Goal: Information Seeking & Learning: Learn about a topic

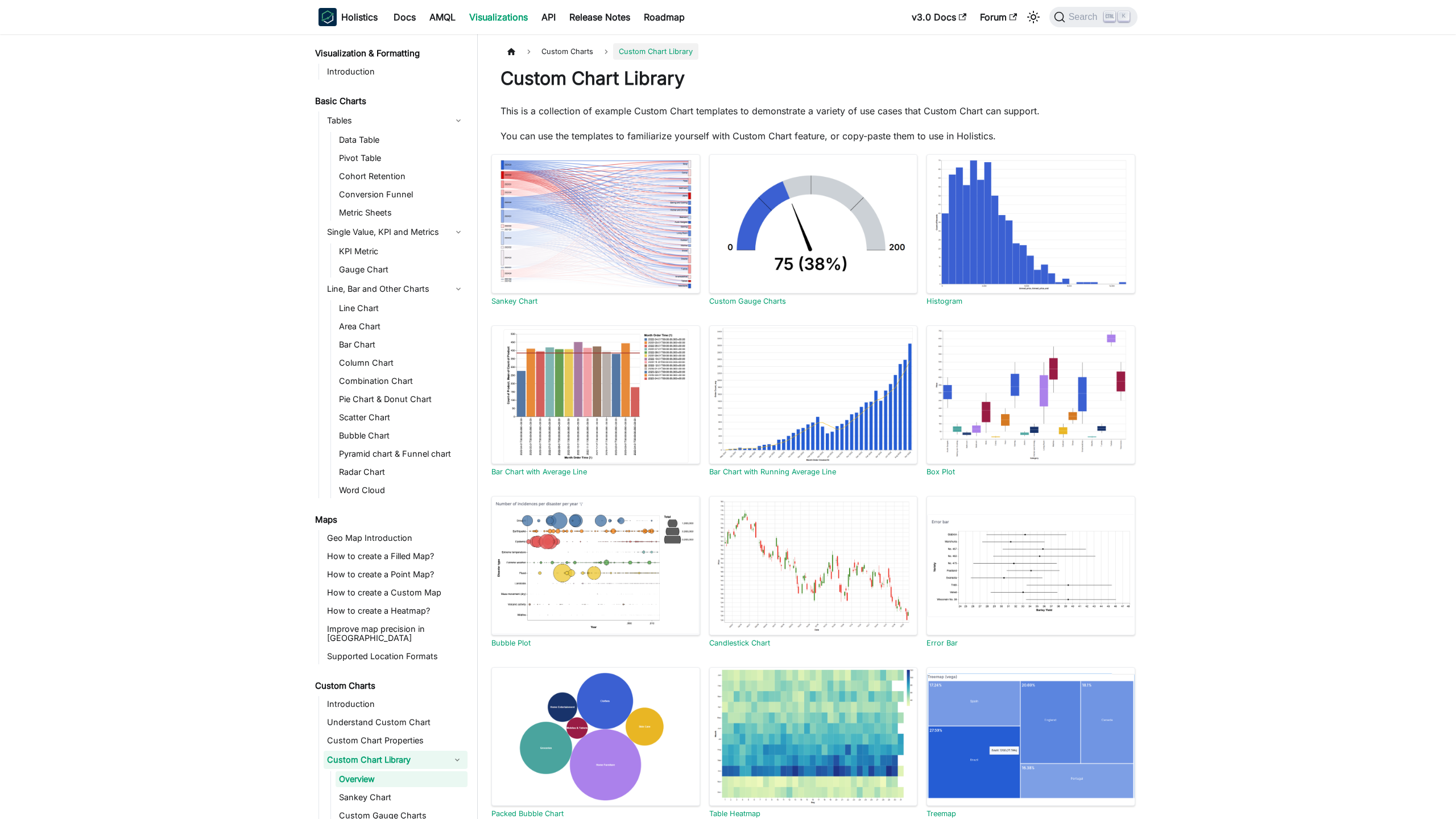
scroll to position [116, 0]
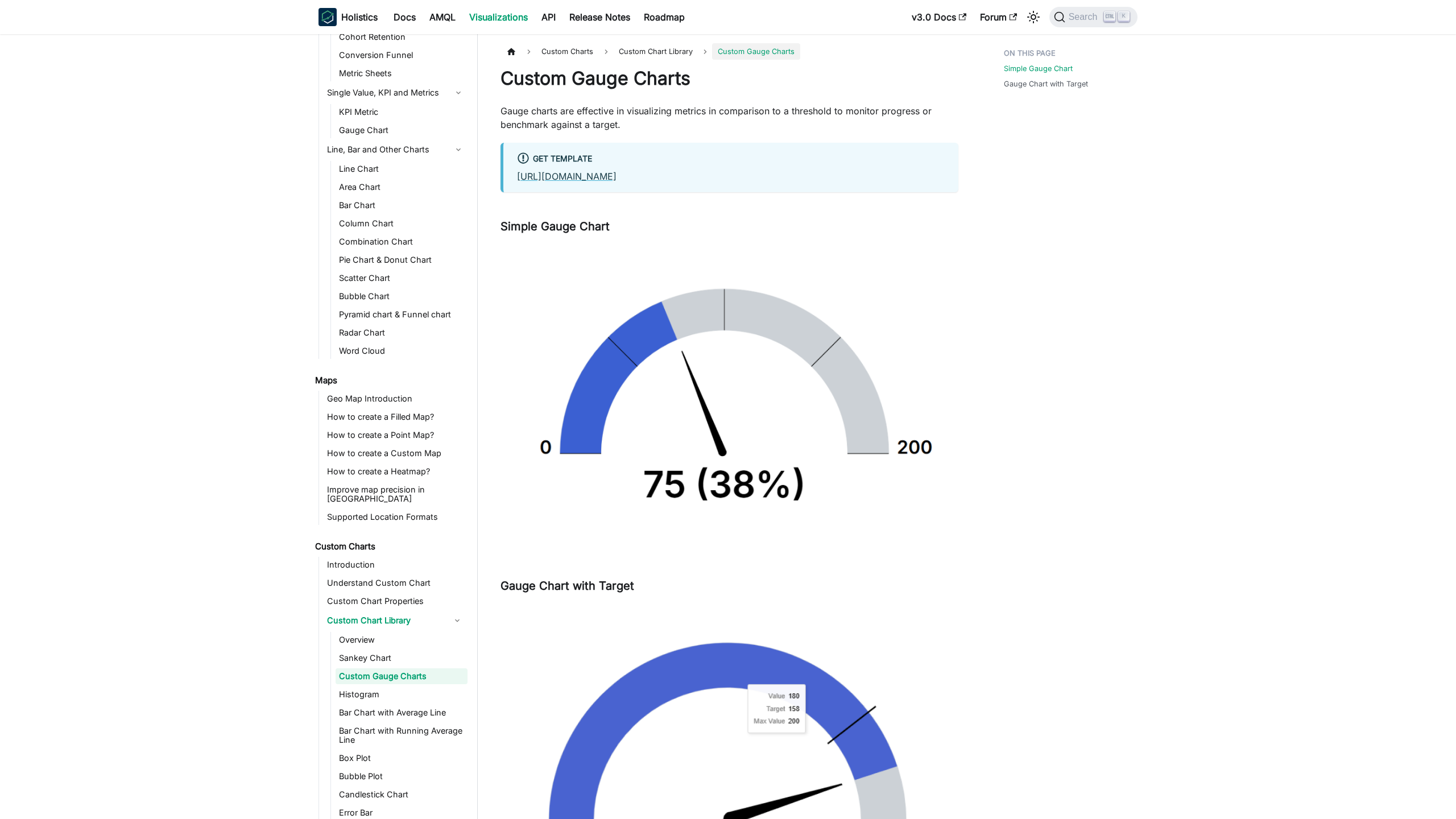
scroll to position [153, 0]
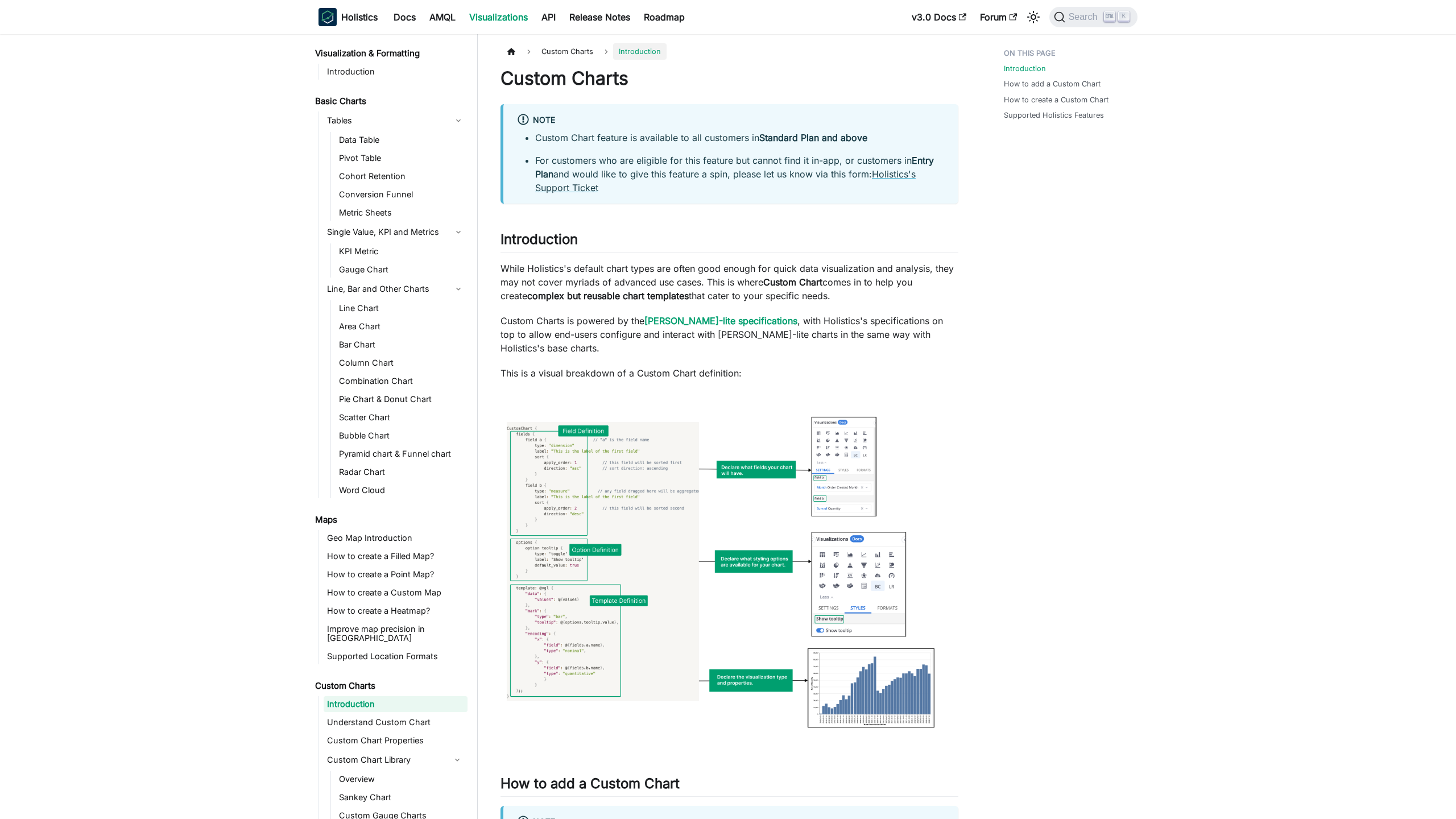
scroll to position [41, 0]
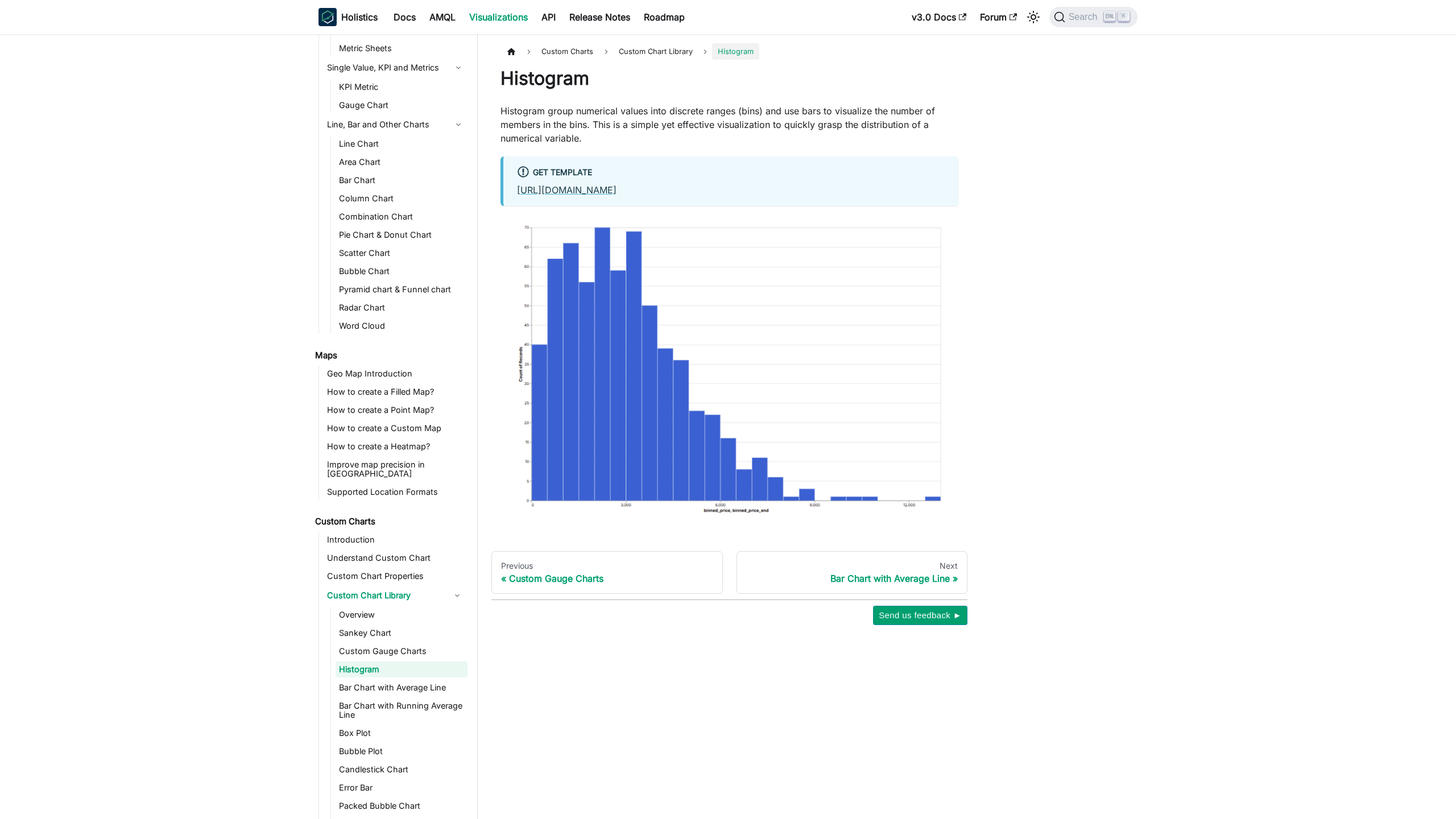
scroll to position [171, 0]
